Goal: Task Accomplishment & Management: Use online tool/utility

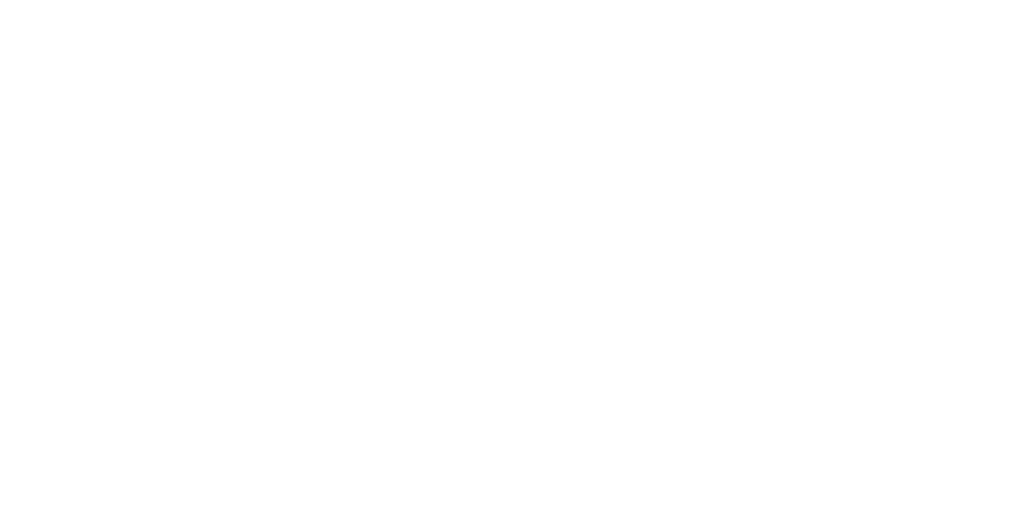
scroll to position [2265, 0]
click at [211, 215] on button "Tracking" at bounding box center [136, 220] width 152 height 40
click at [570, 0] on html at bounding box center [511, 0] width 1022 height 0
click at [585, 0] on html at bounding box center [511, 0] width 1022 height 0
click at [598, 0] on html at bounding box center [511, 0] width 1022 height 0
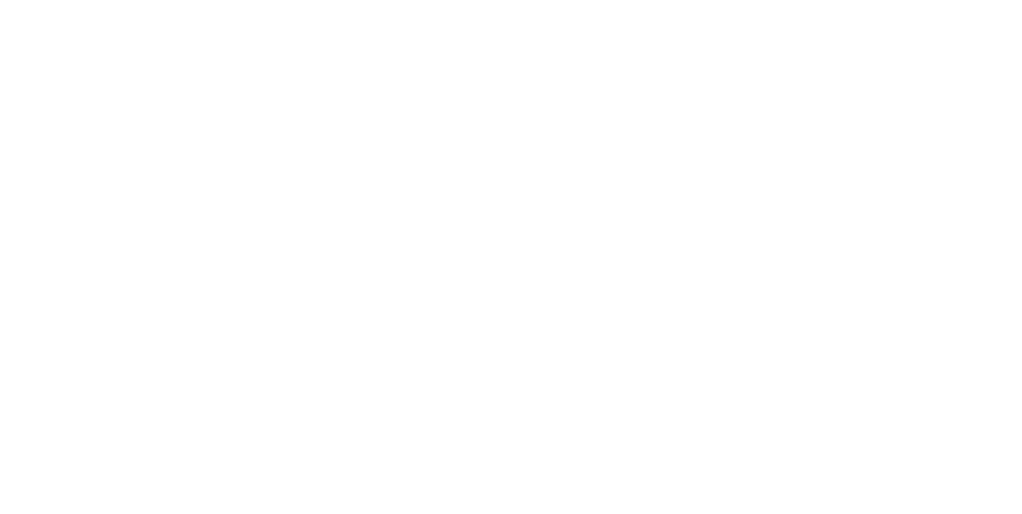
click at [537, 0] on html at bounding box center [511, 0] width 1022 height 0
click at [503, 0] on html at bounding box center [511, 0] width 1022 height 0
click at [515, 0] on html at bounding box center [511, 0] width 1022 height 0
click at [517, 0] on html at bounding box center [511, 0] width 1022 height 0
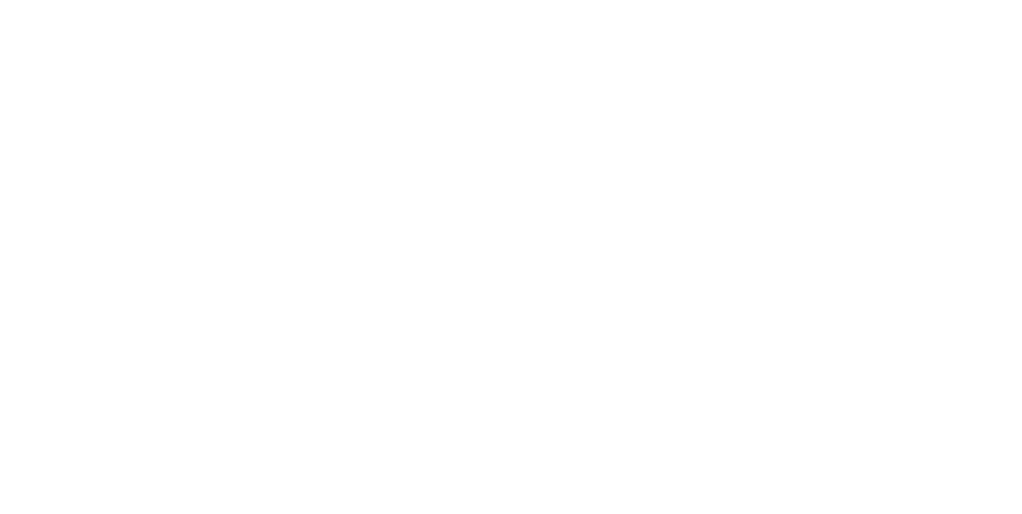
click at [148, 219] on div "Tracking" at bounding box center [126, 219] width 44 height 14
click at [283, 452] on icon at bounding box center [279, 453] width 10 height 10
click at [678, 446] on button "button" at bounding box center [668, 451] width 20 height 20
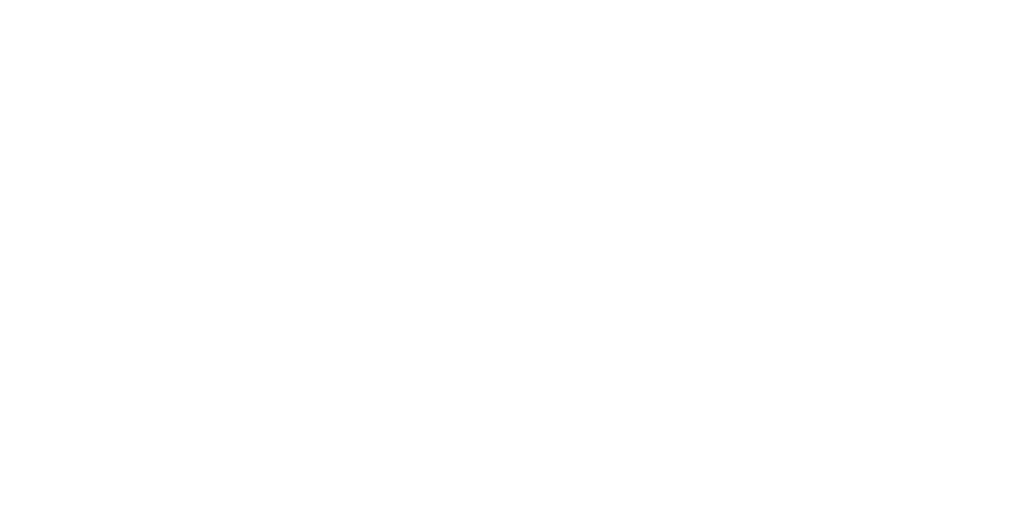
click at [504, 249] on button "Clock Off" at bounding box center [461, 253] width 88 height 26
click at [211, 132] on button "Collaborate" at bounding box center [136, 140] width 152 height 40
click at [718, 478] on div at bounding box center [513, 469] width 409 height 17
click at [898, 481] on button "Send" at bounding box center [866, 469] width 63 height 24
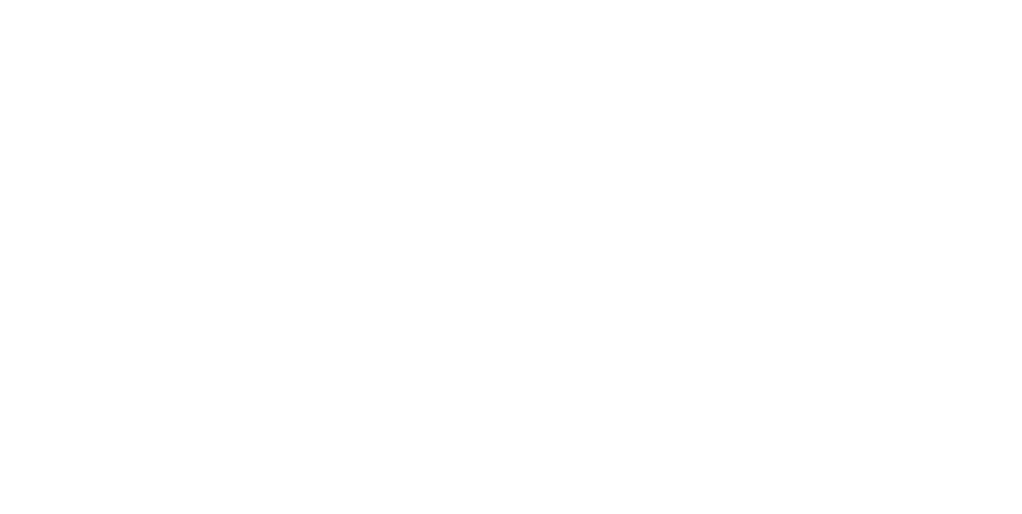
click at [854, 88] on button "Close" at bounding box center [825, 89] width 58 height 26
click at [148, 213] on div "Tracking" at bounding box center [126, 219] width 44 height 14
click at [283, 451] on icon at bounding box center [279, 453] width 10 height 10
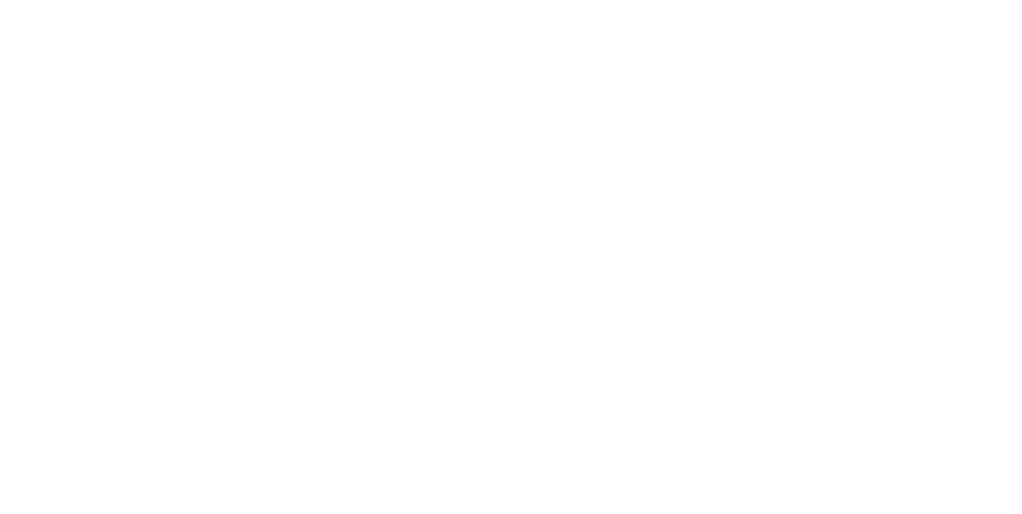
click at [658, 450] on icon "button" at bounding box center [654, 450] width 8 height 9
click at [504, 246] on button "Clock On" at bounding box center [461, 253] width 88 height 26
